Goal: Task Accomplishment & Management: Manage account settings

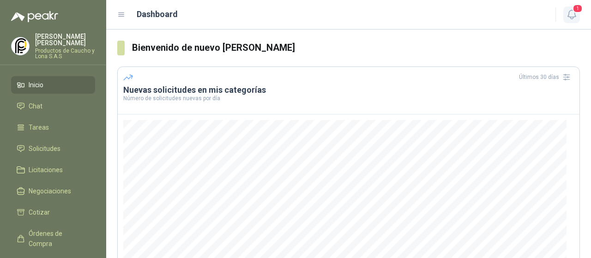
click at [572, 17] on icon "button" at bounding box center [571, 14] width 8 height 9
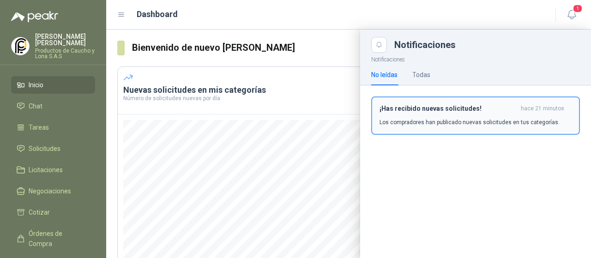
click at [394, 126] on button "¡Has recibido nuevas solicitudes! hace 21 minutos Los compradores han publicado…" at bounding box center [475, 115] width 209 height 38
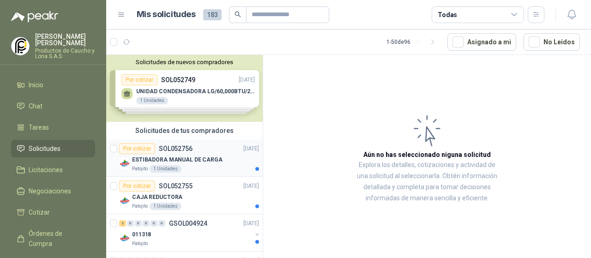
click at [207, 150] on div "Por cotizar SOL052756 [DATE]" at bounding box center [189, 148] width 140 height 11
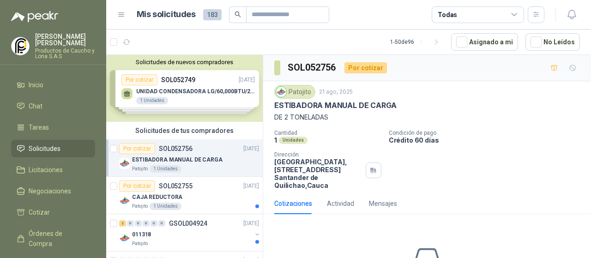
click at [227, 105] on div "Solicitudes de nuevos compradores Por cotizar SOL052749 [DATE] UNIDAD CONDENSAD…" at bounding box center [184, 88] width 156 height 67
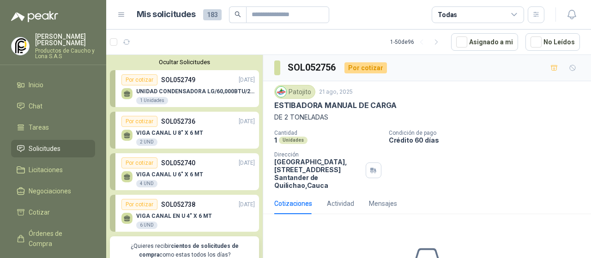
click at [213, 103] on div "UNIDAD CONDENSADORA LG/60,000BTU/220V/R410A: I 1 Unidades" at bounding box center [195, 96] width 119 height 17
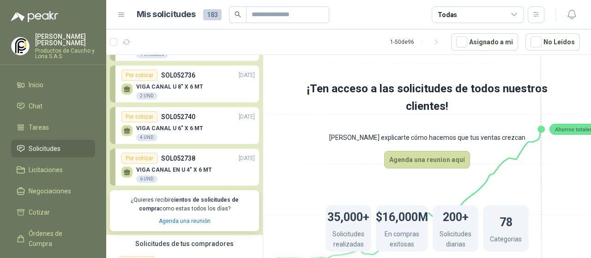
scroll to position [138, 0]
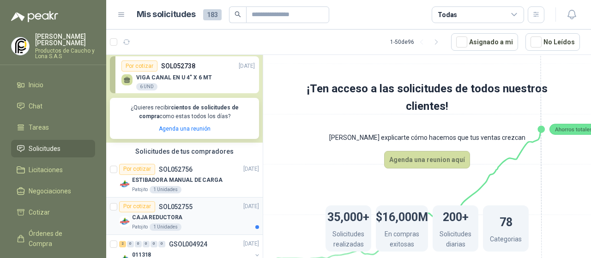
click at [190, 211] on div "Por cotizar SOL052755" at bounding box center [155, 206] width 73 height 11
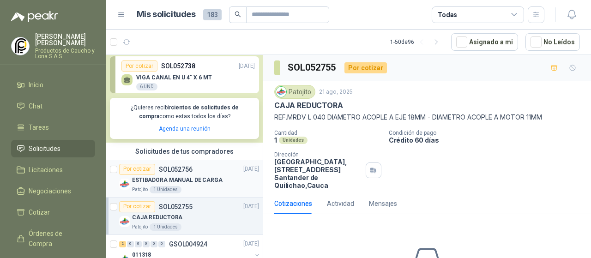
click at [213, 172] on div "Por cotizar SOL052756 [DATE]" at bounding box center [189, 169] width 140 height 11
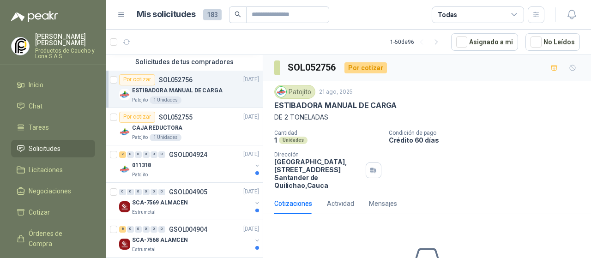
scroll to position [231, 0]
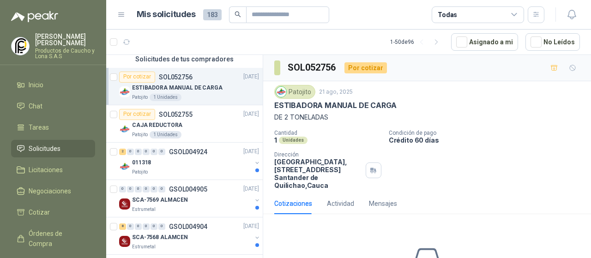
click at [213, 172] on div "Patojito" at bounding box center [192, 171] width 120 height 7
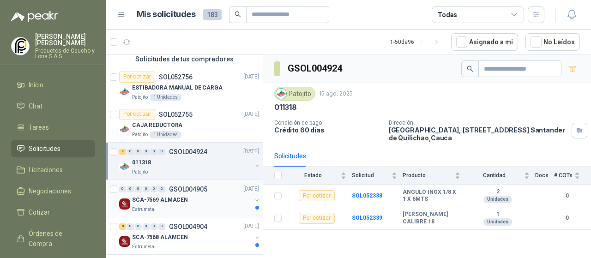
click at [199, 206] on div "Estrumetal" at bounding box center [192, 209] width 120 height 7
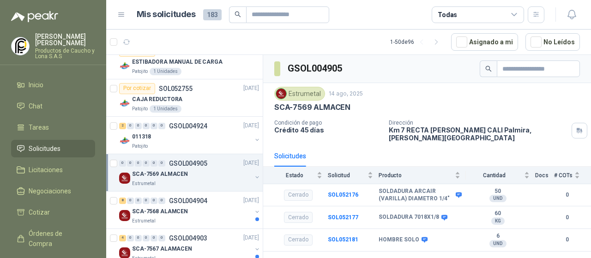
scroll to position [277, 0]
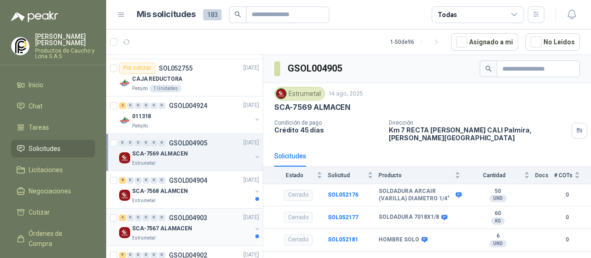
click at [194, 218] on p "GSOL004903" at bounding box center [188, 218] width 38 height 6
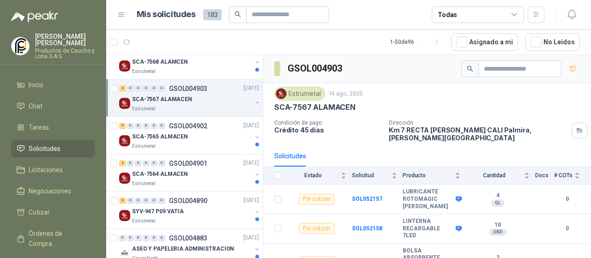
scroll to position [415, 0]
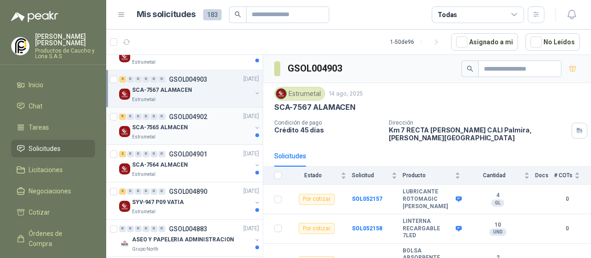
click at [161, 133] on div "Estrumetal" at bounding box center [192, 136] width 120 height 7
